Goal: Information Seeking & Learning: Understand process/instructions

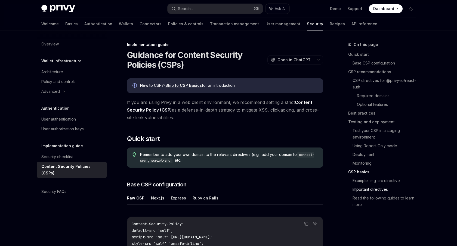
scroll to position [1339, 0]
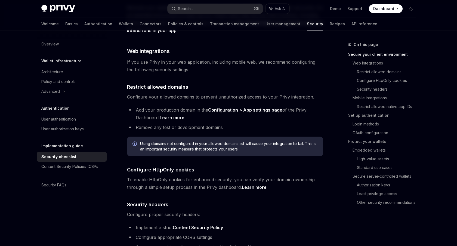
scroll to position [220, 0]
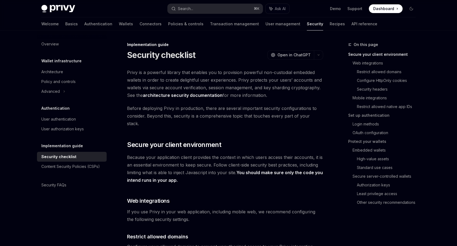
scroll to position [1, 0]
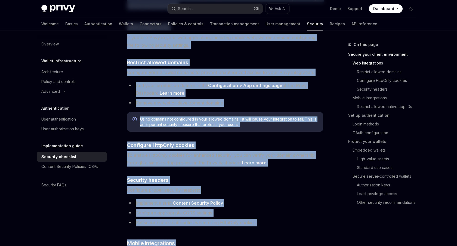
scroll to position [175, 0]
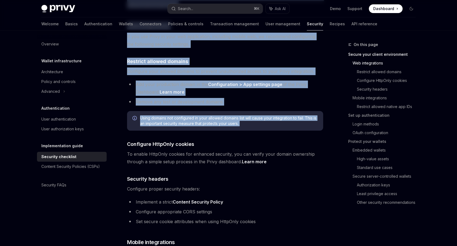
drag, startPoint x: 127, startPoint y: 44, endPoint x: 257, endPoint y: 128, distance: 155.0
copy div "Loremipsumdolo sitam Consecte adipiscin ElitSE Doei te InciDID UtlaBO Etdo ma A…"
